Goal: Task Accomplishment & Management: Manage account settings

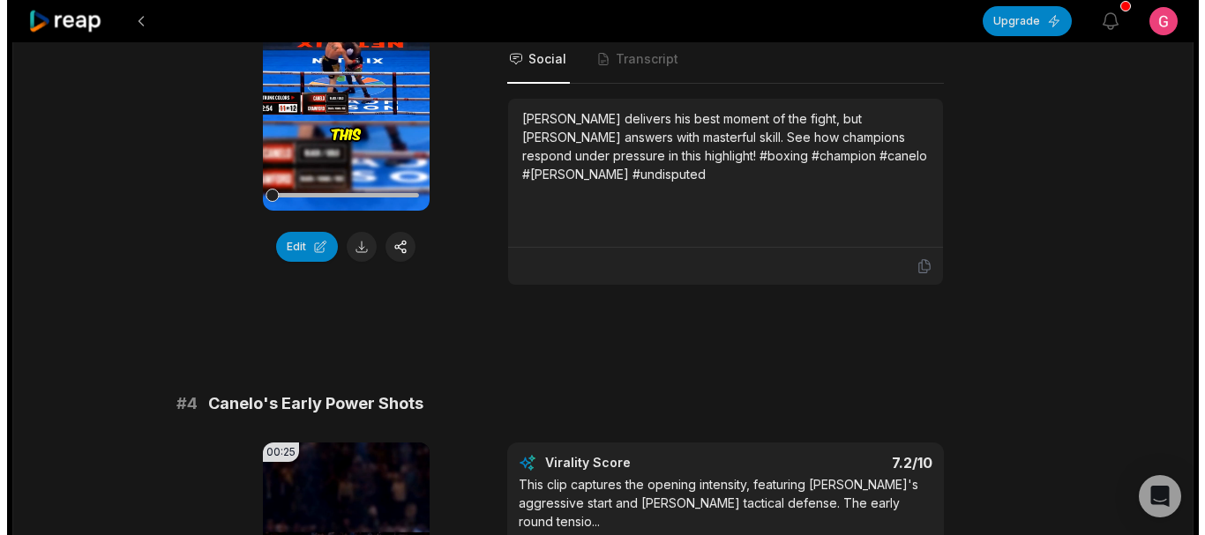
scroll to position [1764, 0]
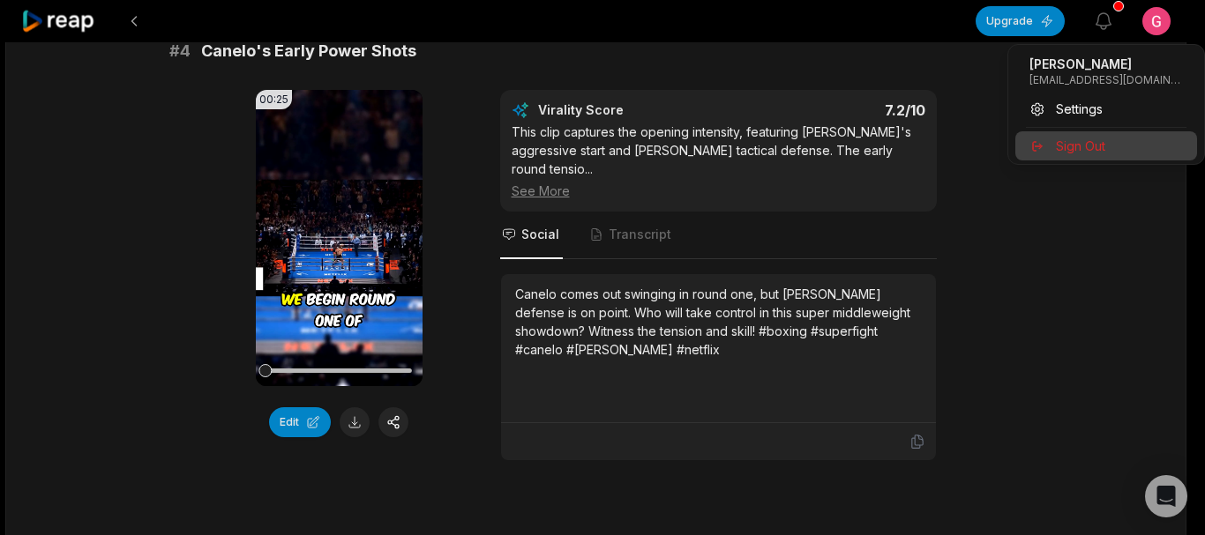
click at [1084, 144] on span "Sign Out" at bounding box center [1080, 146] width 49 height 19
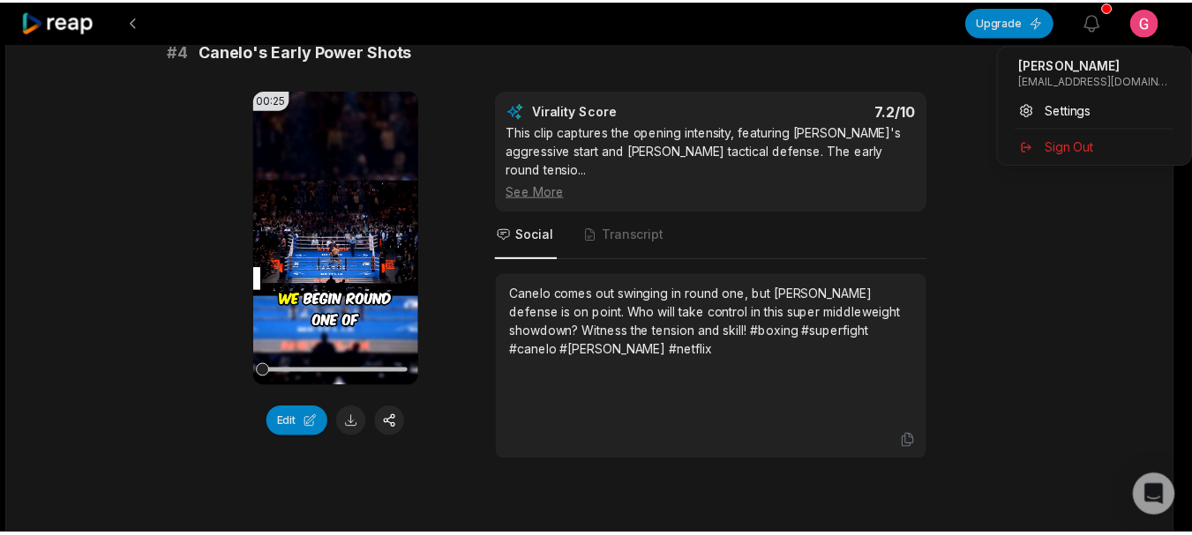
scroll to position [0, 0]
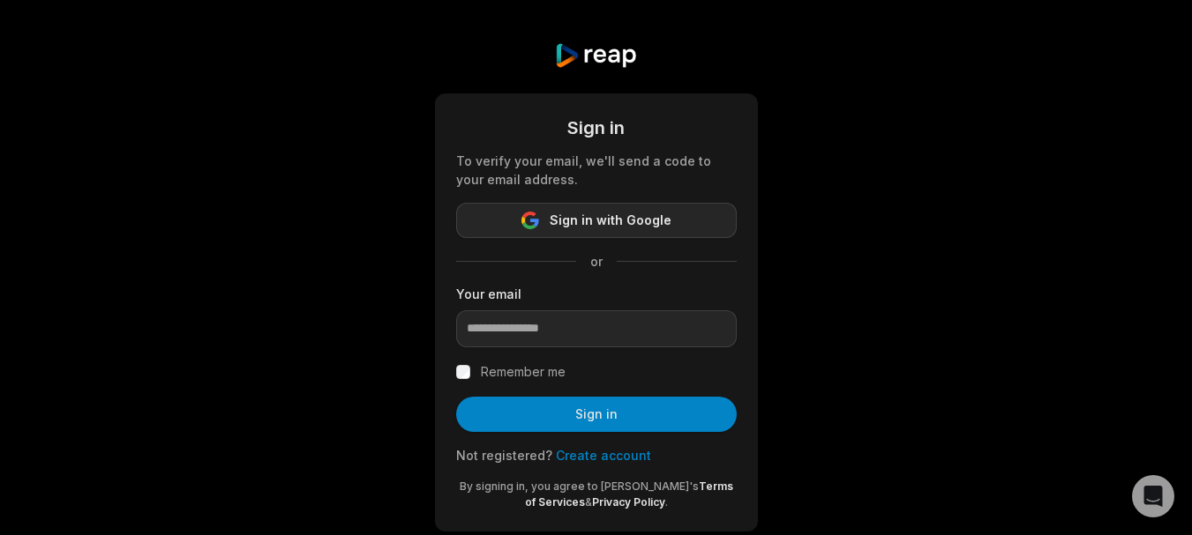
click at [618, 227] on span "Sign in with Google" at bounding box center [611, 220] width 122 height 21
